Goal: Transaction & Acquisition: Purchase product/service

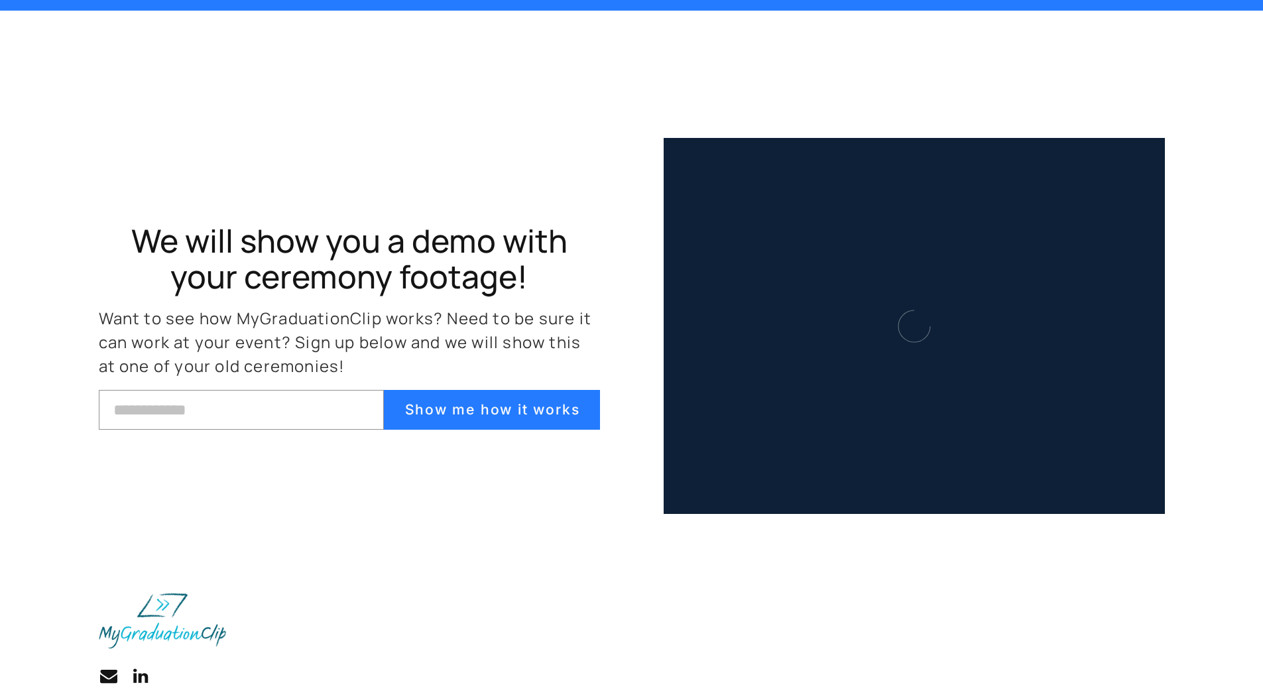
scroll to position [5730, 0]
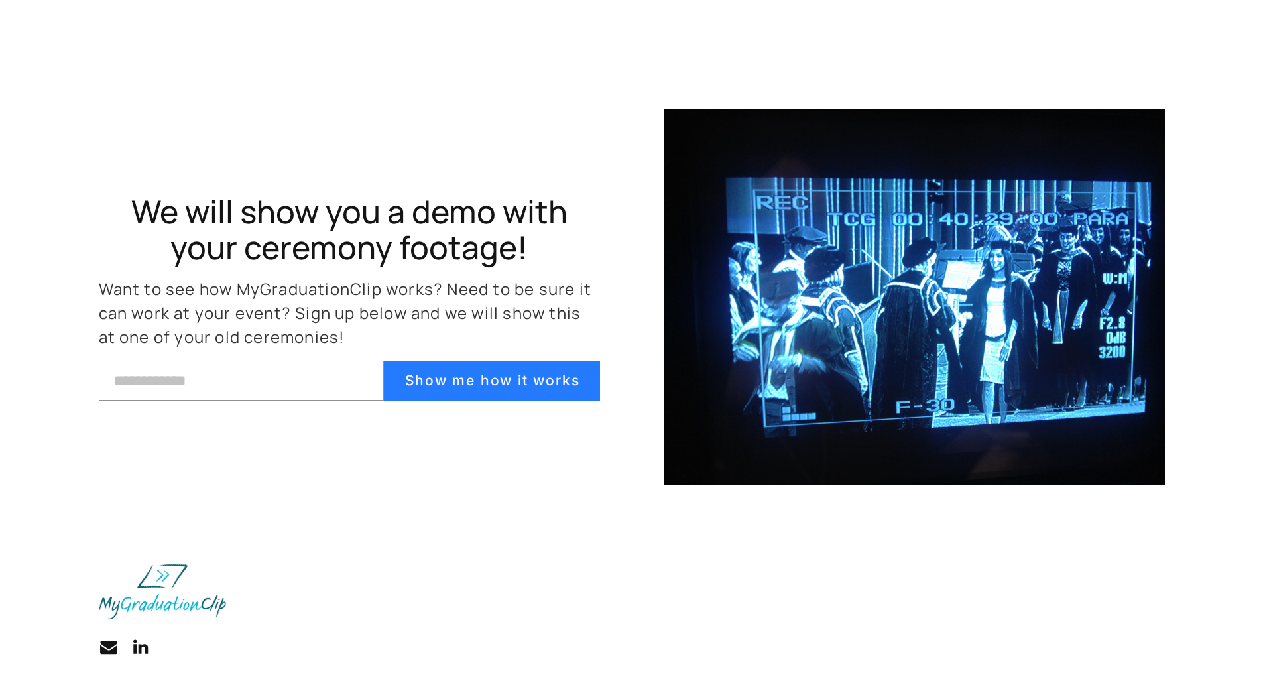
click at [953, 307] on img at bounding box center [913, 297] width 501 height 376
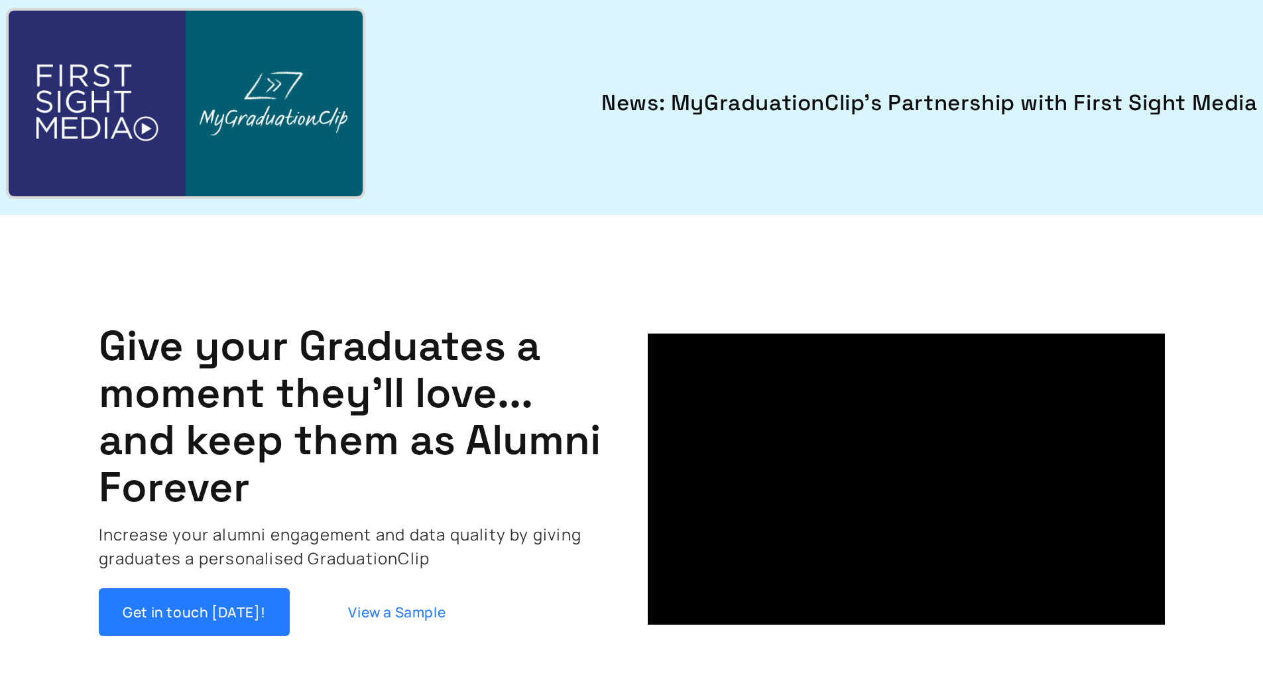
scroll to position [0, 0]
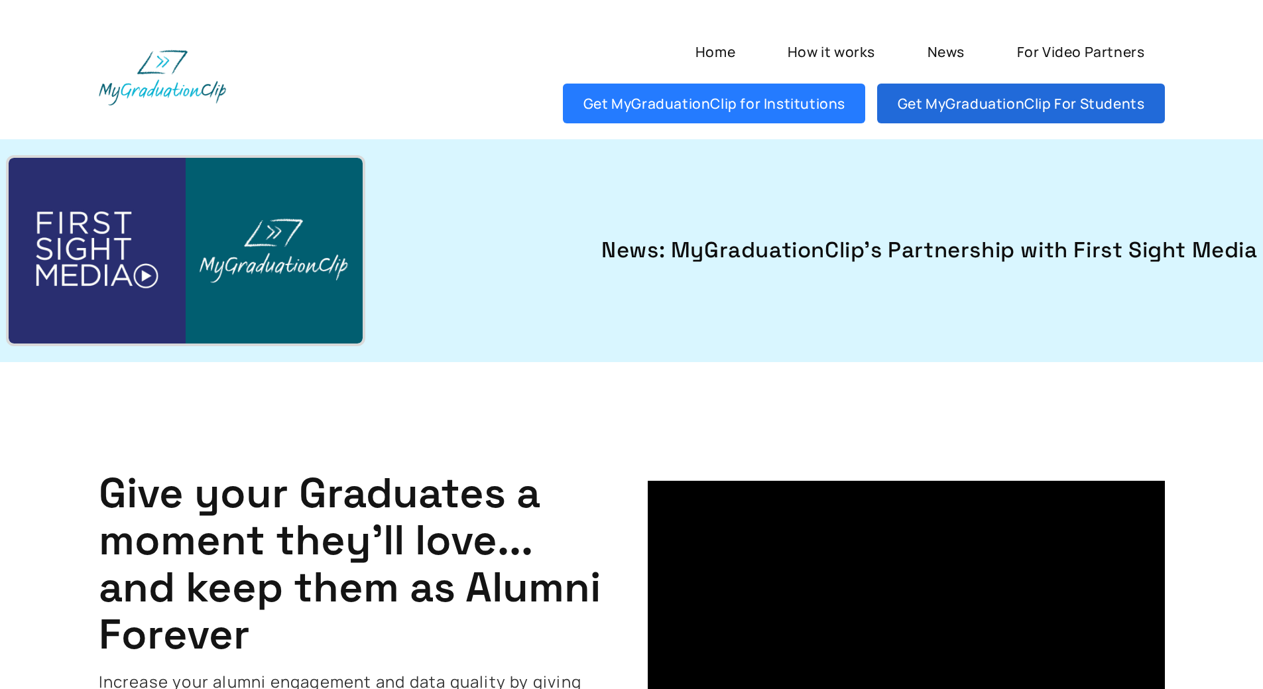
click at [978, 112] on link "Get MyGraduationClip For Students" at bounding box center [1020, 104] width 287 height 40
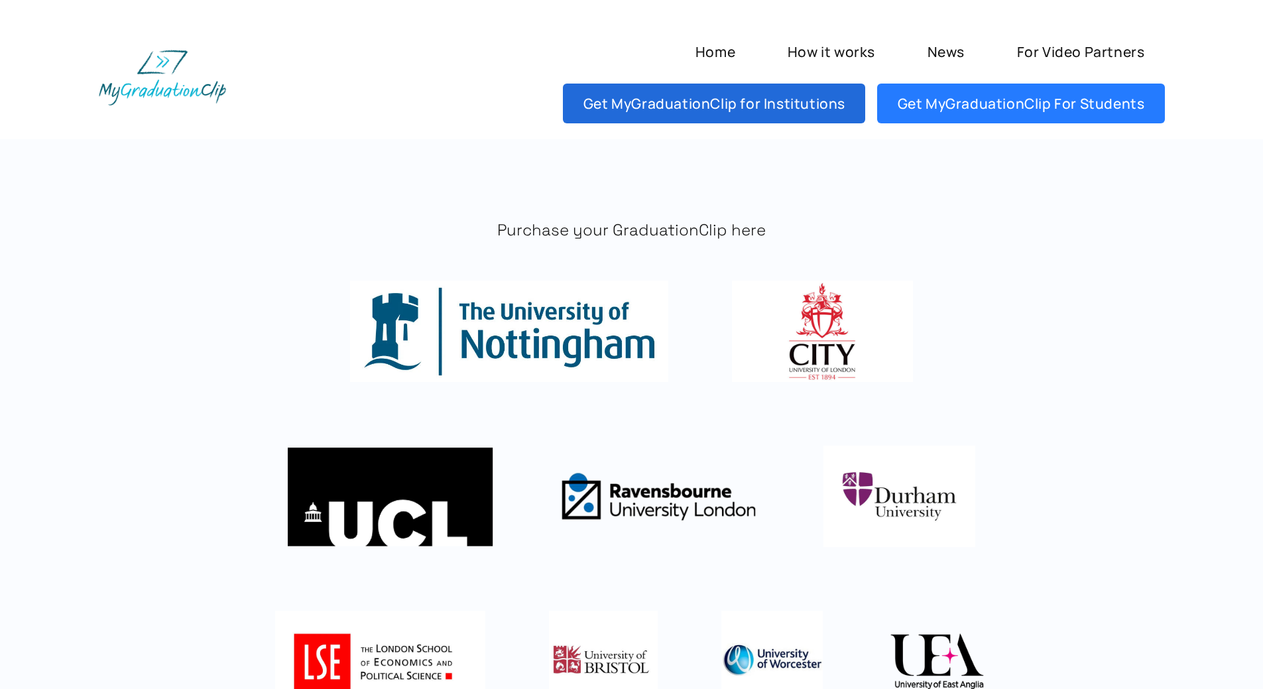
click at [801, 89] on link "Get MyGraduationClip for Institutions" at bounding box center [714, 104] width 302 height 40
click at [697, 95] on link "Get MyGraduationClip for Institutions" at bounding box center [714, 104] width 302 height 40
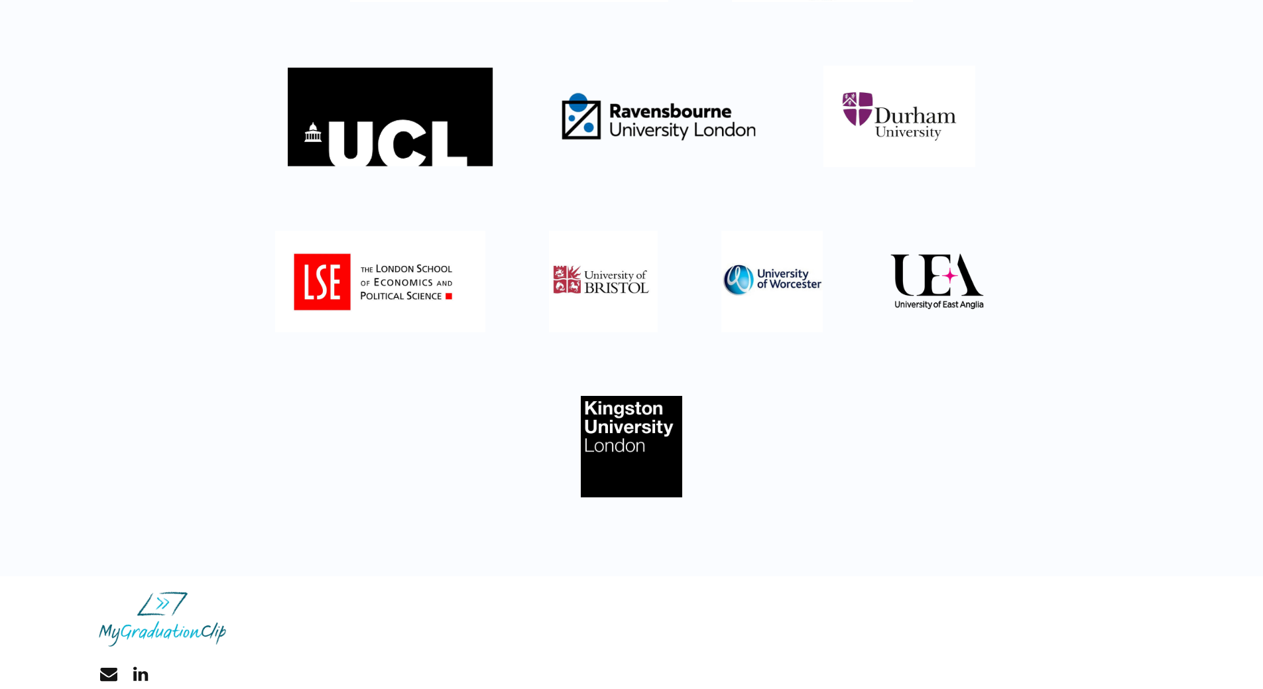
scroll to position [398, 0]
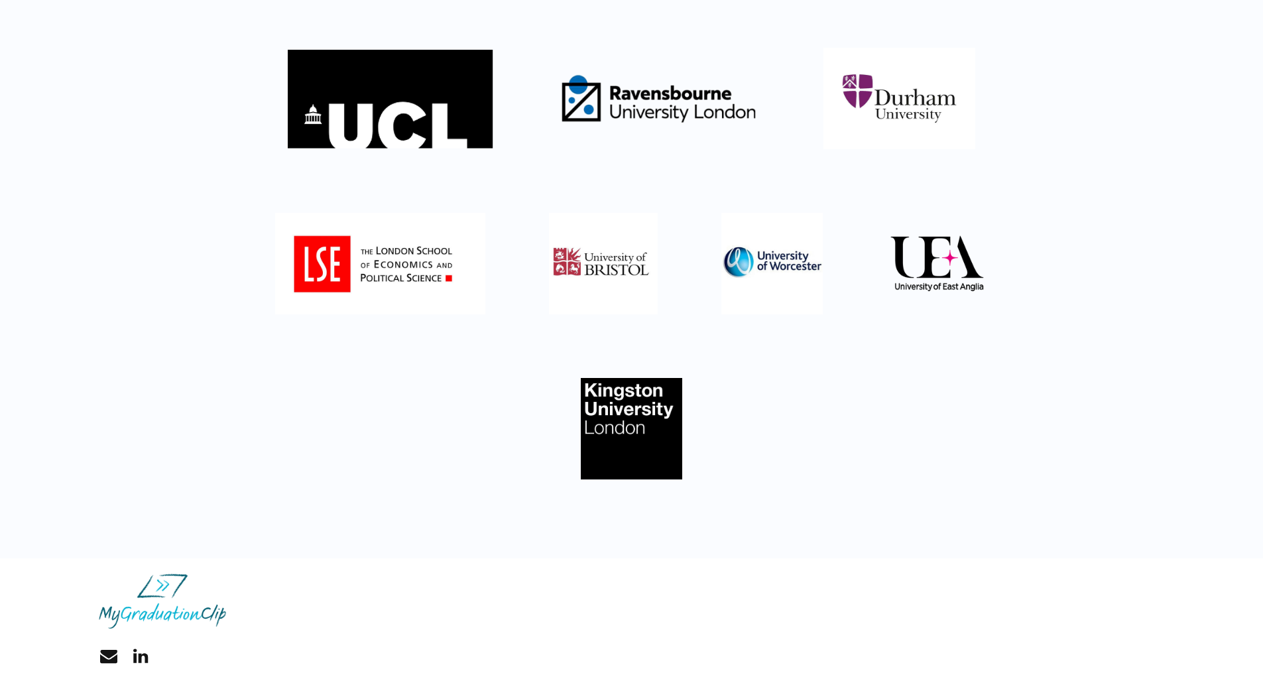
click at [579, 259] on img at bounding box center [603, 263] width 109 height 101
click at [620, 396] on img at bounding box center [631, 428] width 101 height 101
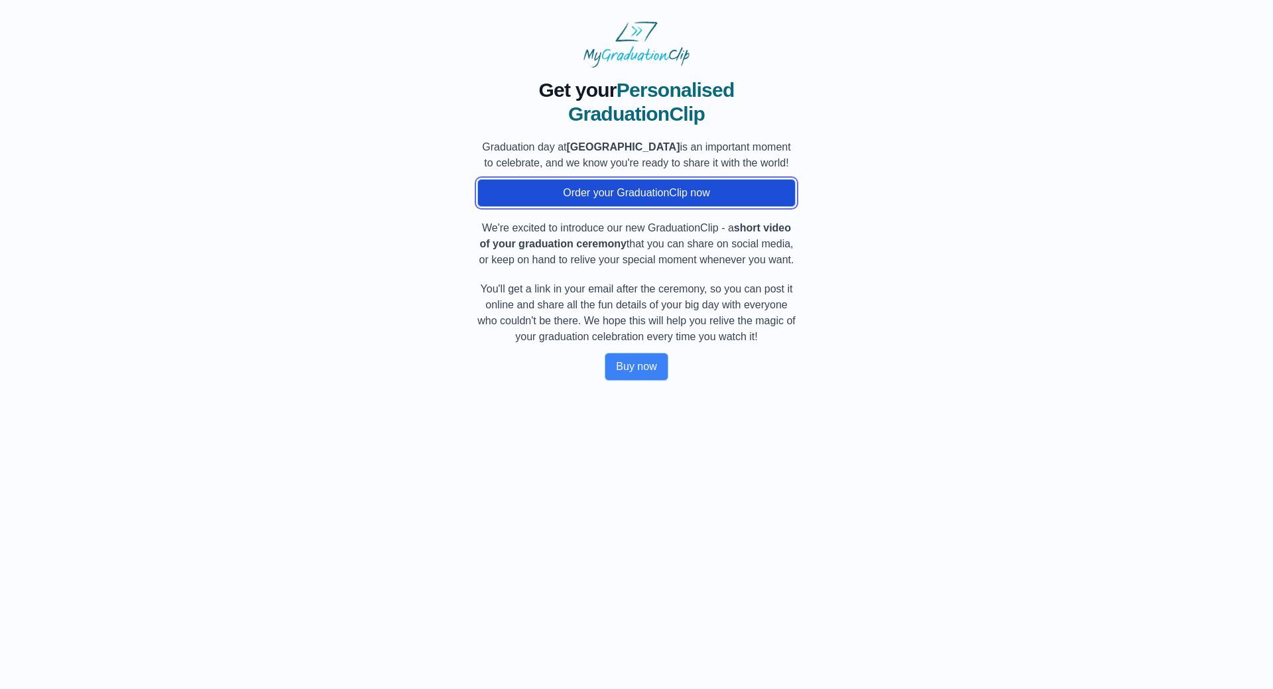
click at [632, 198] on button "Order your GraduationClip now" at bounding box center [636, 193] width 318 height 28
